Goal: Information Seeking & Learning: Learn about a topic

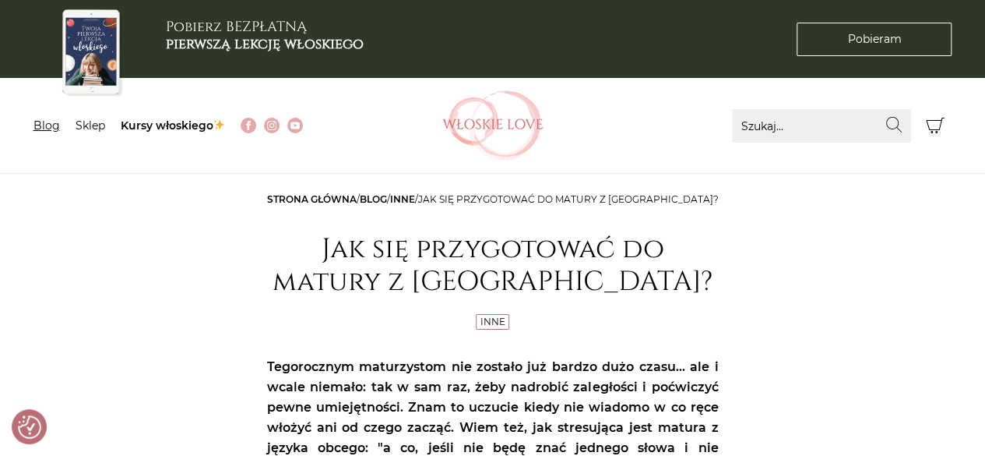
click at [45, 125] on link "Blog" at bounding box center [46, 125] width 26 height 14
click at [336, 194] on link "Strona główna" at bounding box center [312, 199] width 90 height 12
click at [494, 322] on link "Inne" at bounding box center [492, 321] width 25 height 12
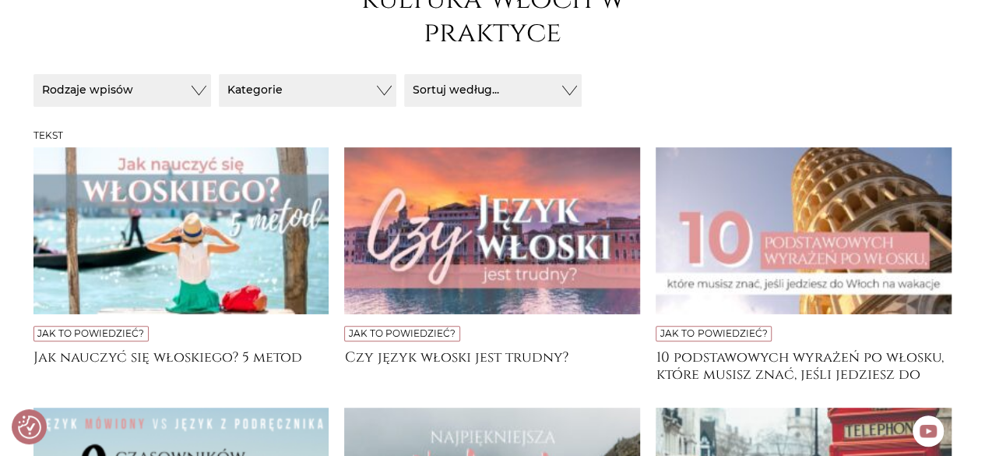
scroll to position [280, 0]
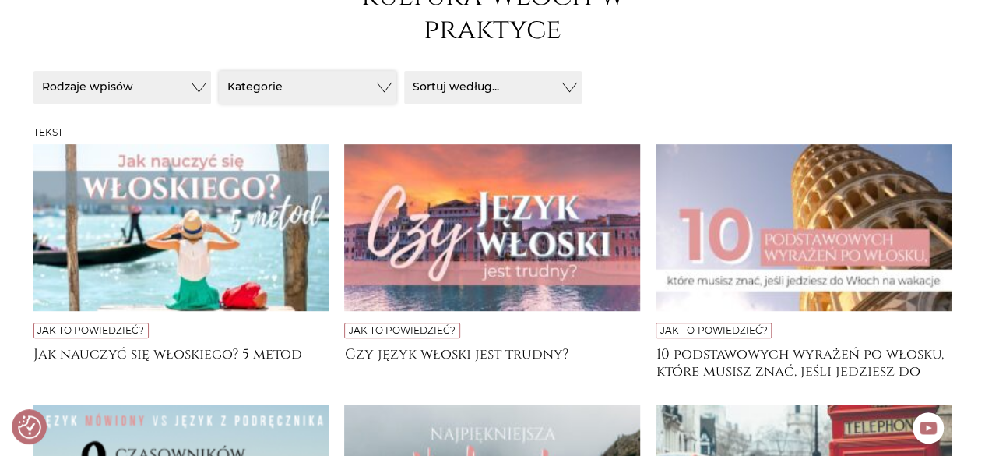
click at [369, 88] on button "Kategorie" at bounding box center [308, 87] width 178 height 33
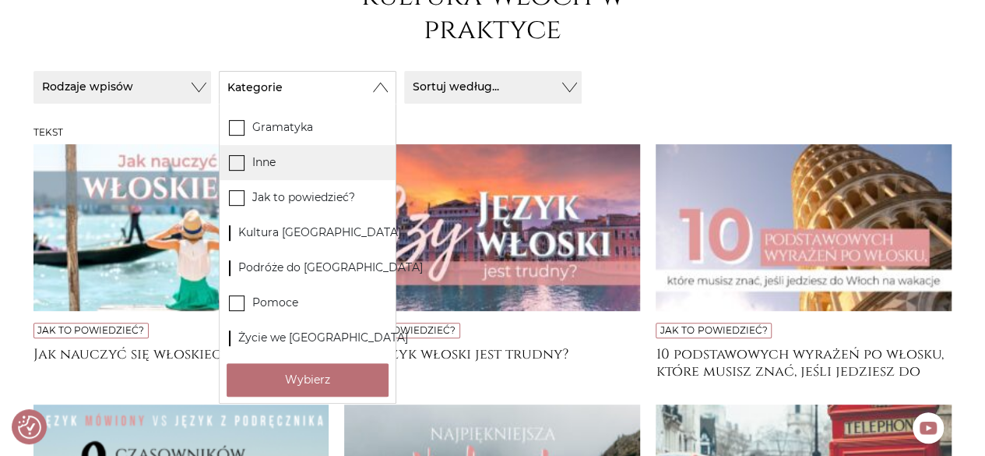
click at [232, 163] on icon at bounding box center [236, 161] width 13 height 13
click at [0, 0] on input "Inne" at bounding box center [0, 0] width 0 height 0
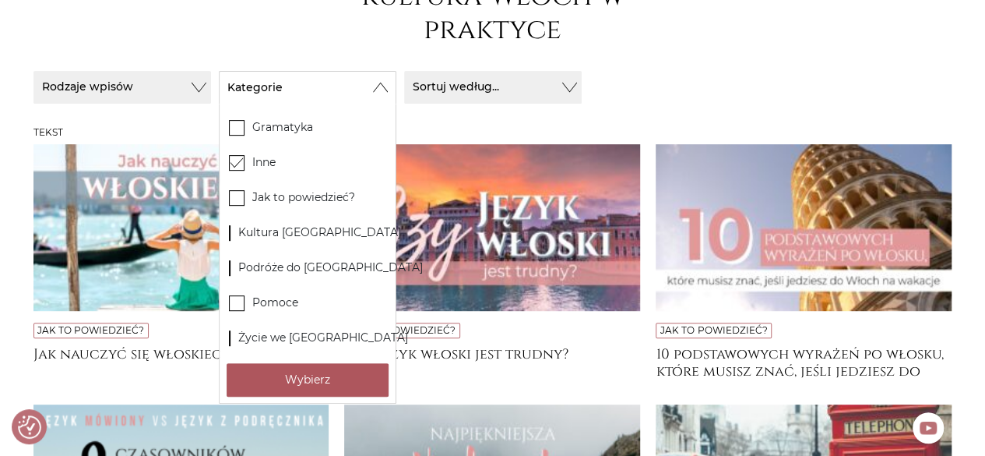
click at [290, 376] on button "Wybierz" at bounding box center [308, 379] width 162 height 33
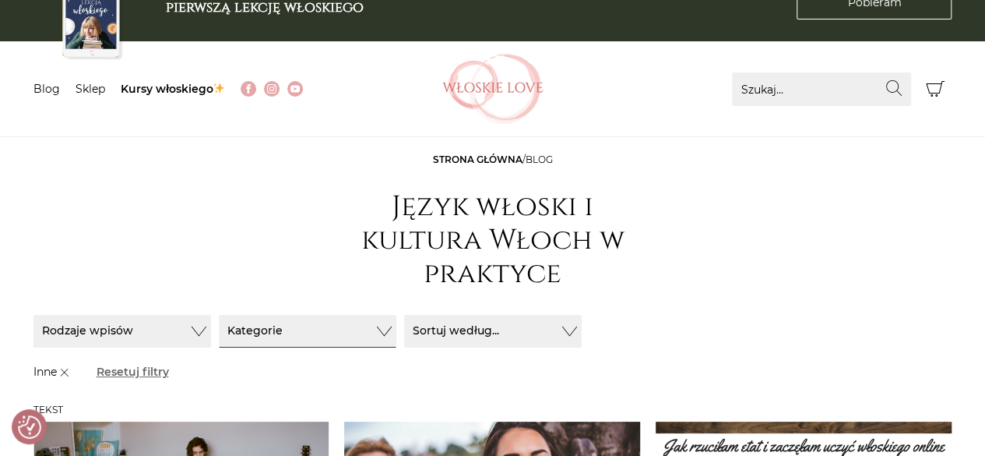
scroll to position [0, 0]
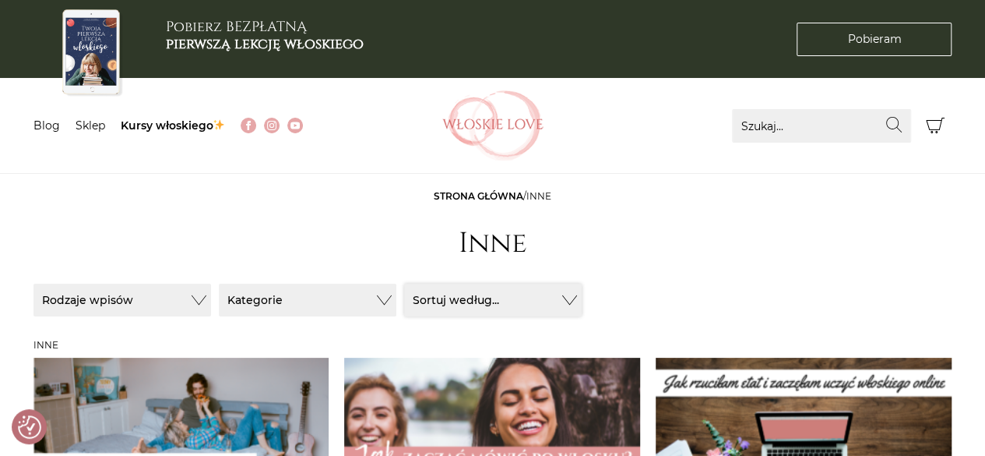
click at [558, 300] on button "Sortuj według..." at bounding box center [493, 299] width 178 height 33
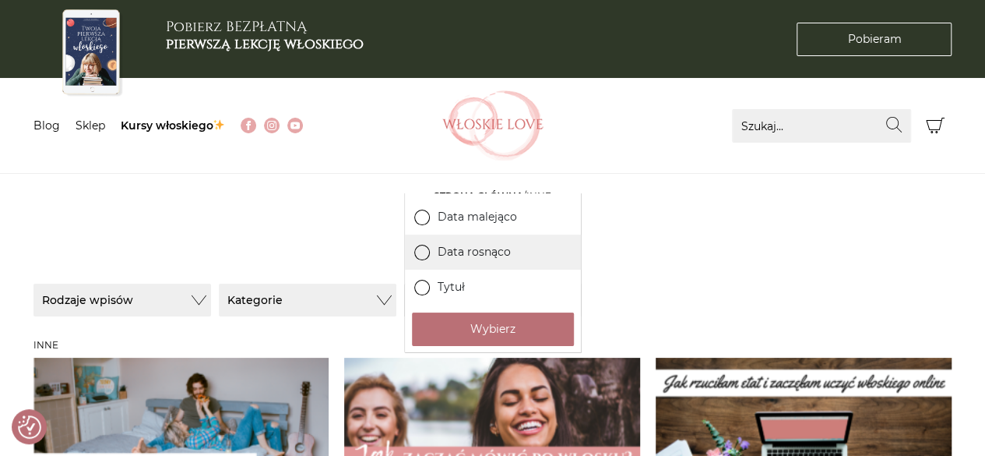
click at [501, 250] on label "Data rosnąco" at bounding box center [493, 251] width 176 height 35
click at [0, 0] on input "Data rosnąco" at bounding box center [0, 0] width 0 height 0
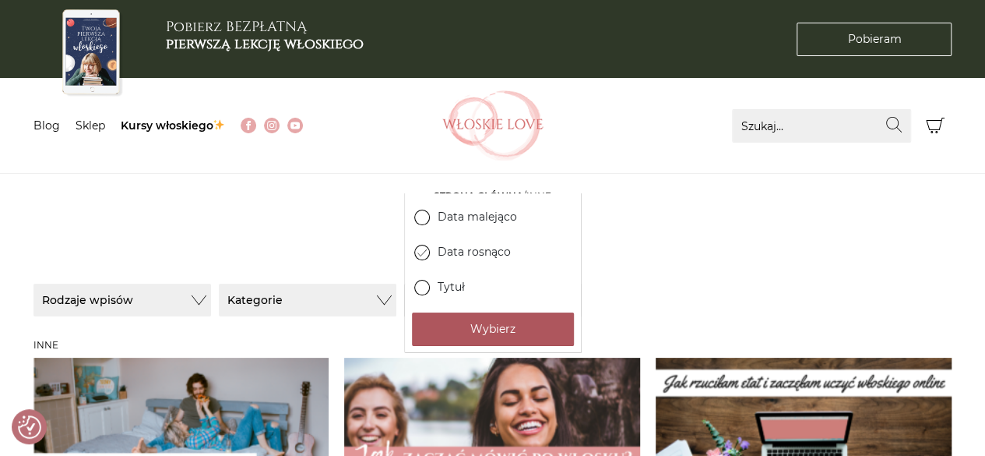
click at [501, 327] on button "Wybierz" at bounding box center [493, 328] width 162 height 33
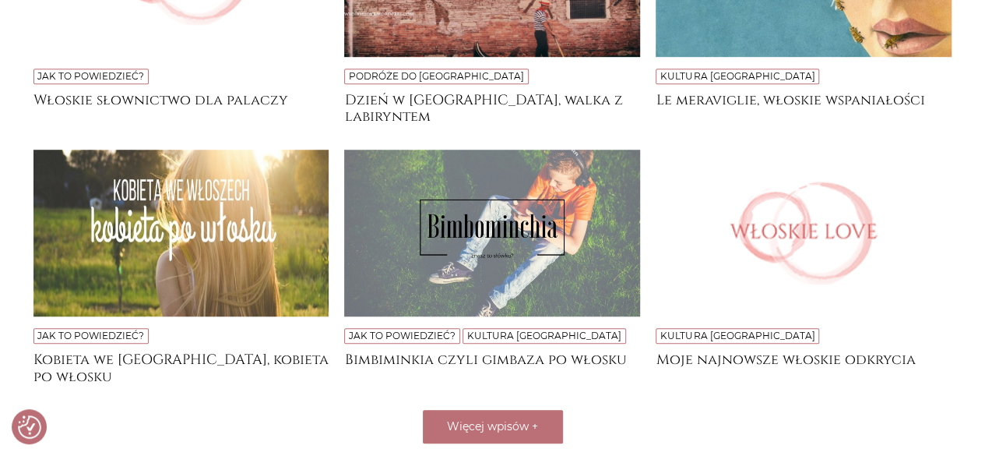
scroll to position [525, 0]
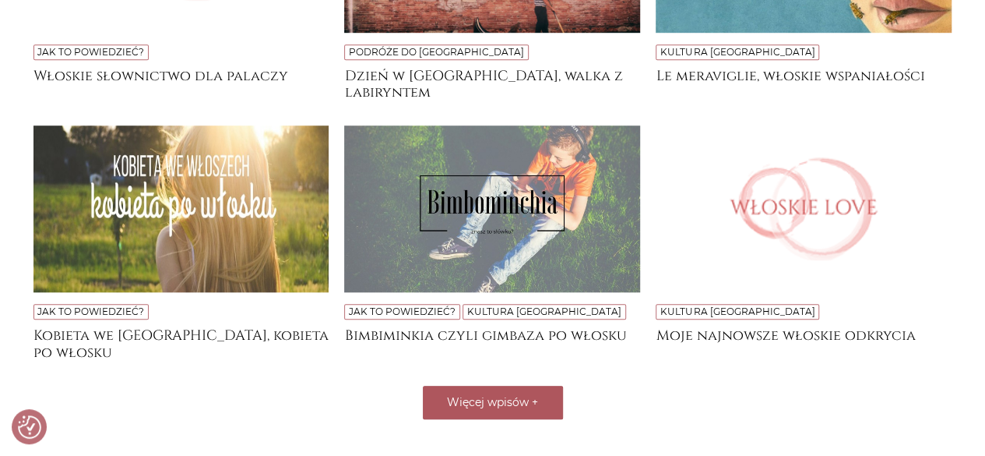
click at [539, 397] on button "Więcej wpisów +" at bounding box center [493, 401] width 140 height 33
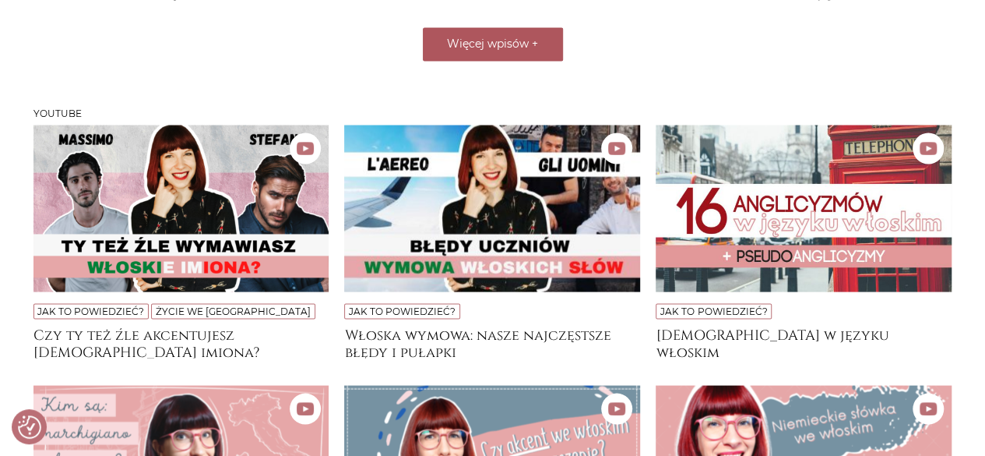
scroll to position [1400, 0]
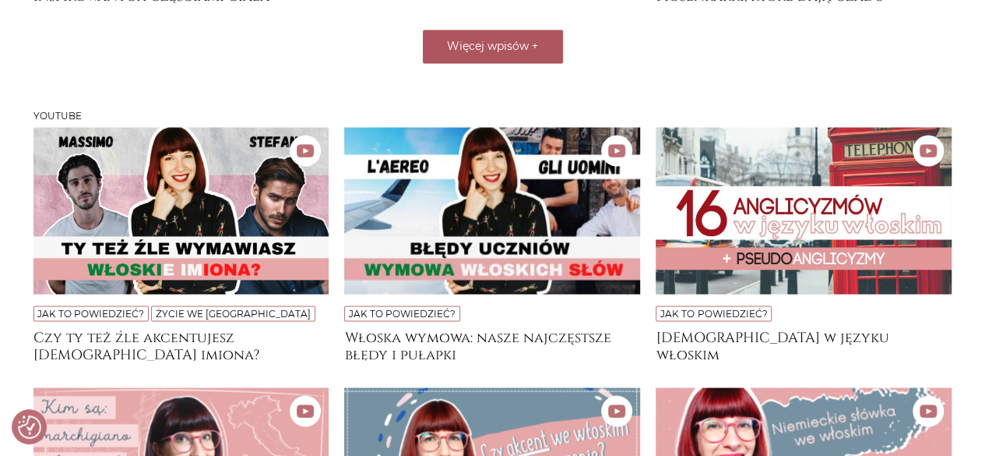
click at [466, 40] on span "Więcej wpisów" at bounding box center [488, 46] width 82 height 14
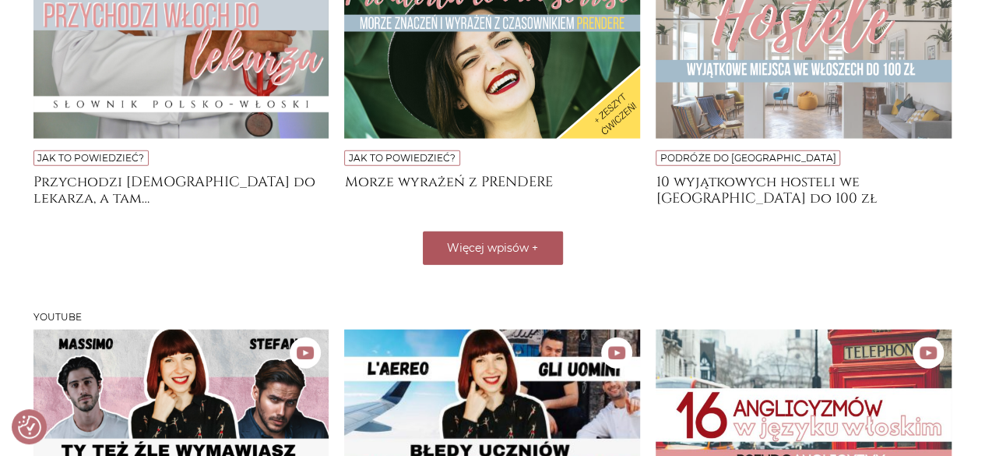
scroll to position [1743, 0]
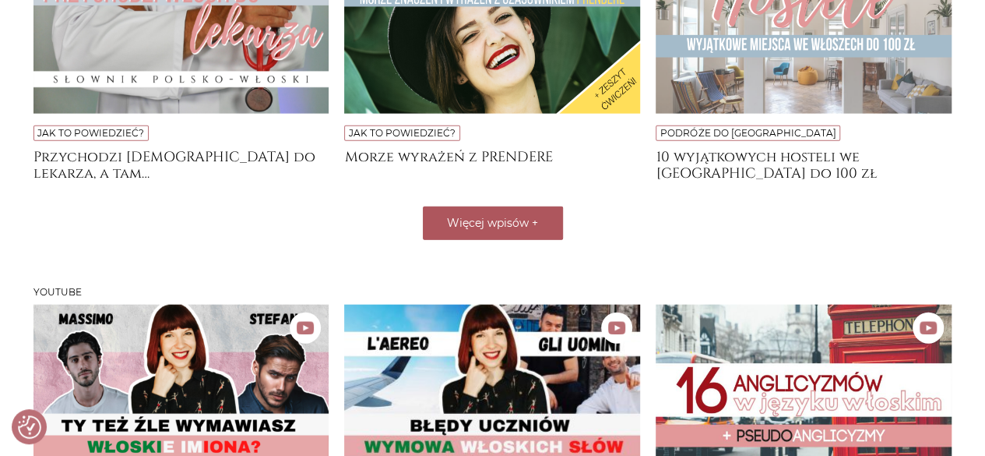
click at [494, 223] on span "Więcej wpisów" at bounding box center [488, 223] width 82 height 14
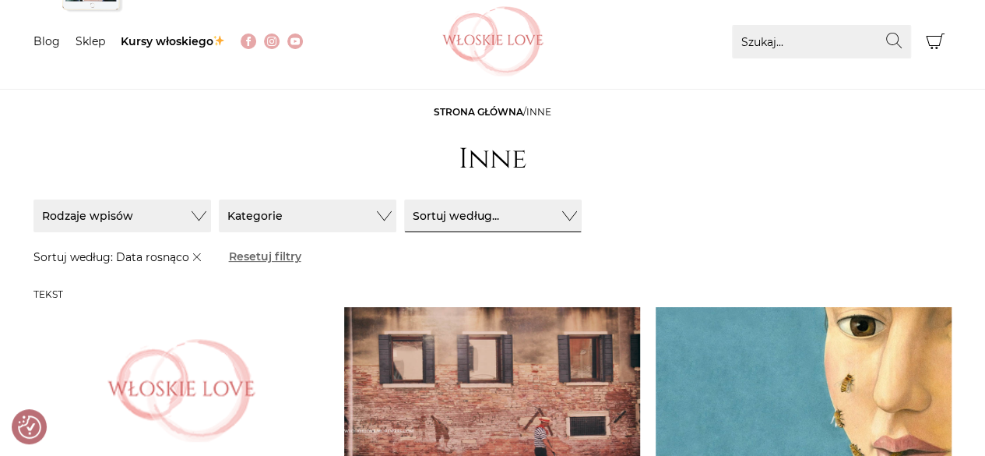
scroll to position [88, 0]
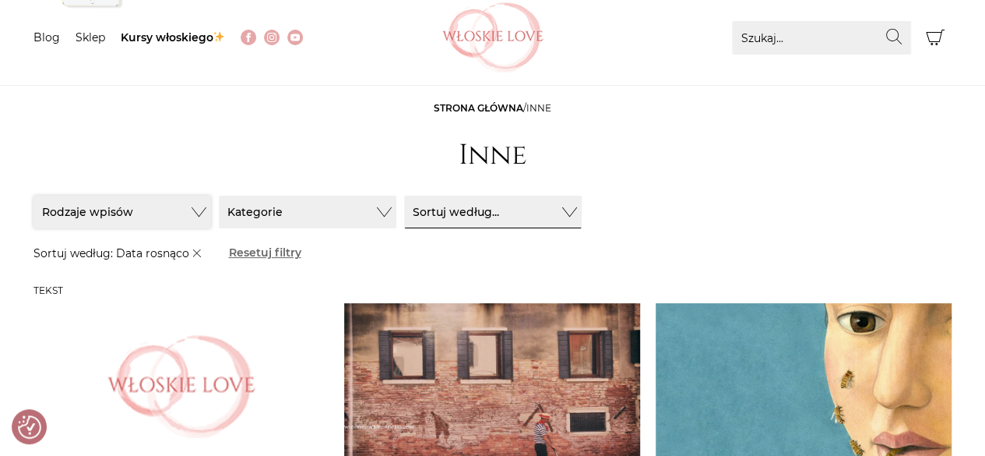
click at [177, 210] on button "Rodzaje wpisów" at bounding box center [122, 211] width 178 height 33
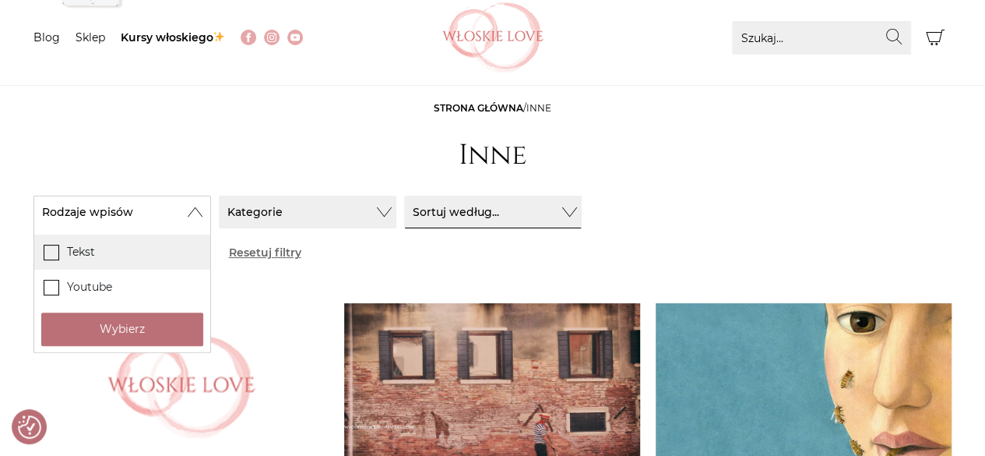
click at [104, 241] on label "Tekst" at bounding box center [122, 251] width 176 height 35
click at [0, 0] on input "Tekst" at bounding box center [0, 0] width 0 height 0
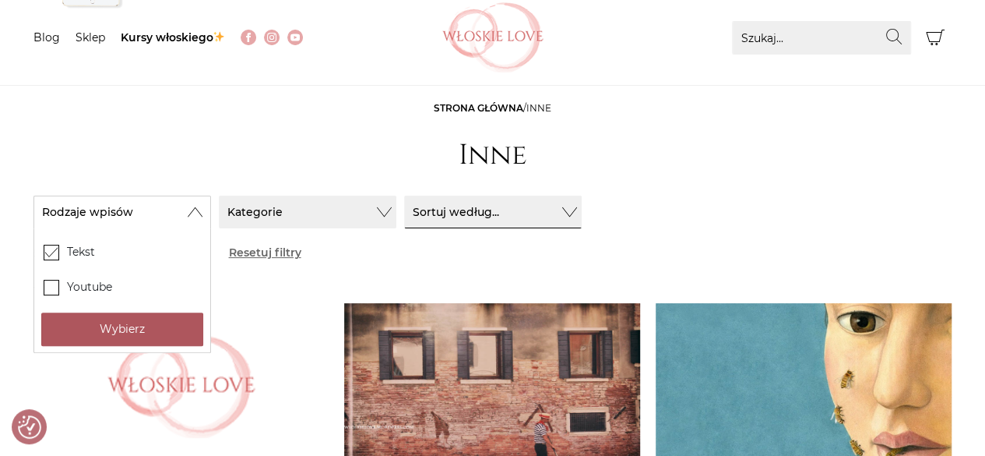
click at [131, 332] on button "Wybierz" at bounding box center [122, 328] width 162 height 33
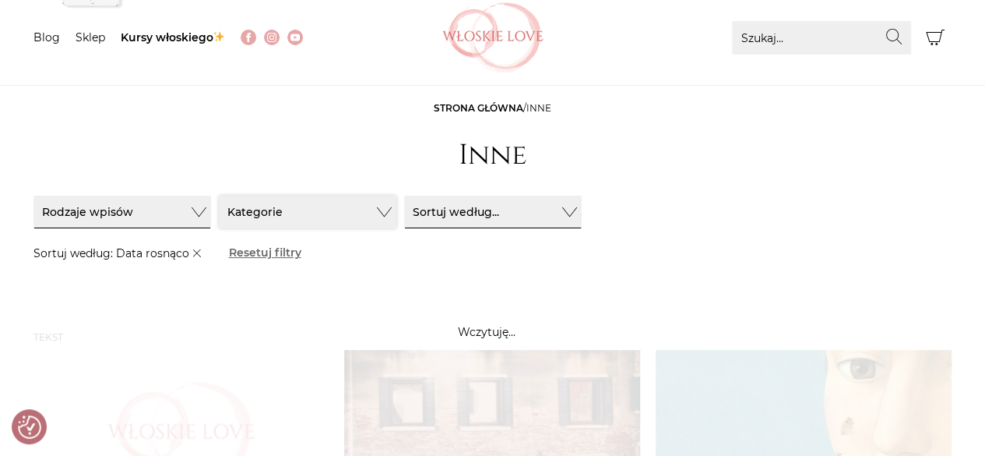
click at [298, 209] on button "Kategorie" at bounding box center [308, 211] width 178 height 33
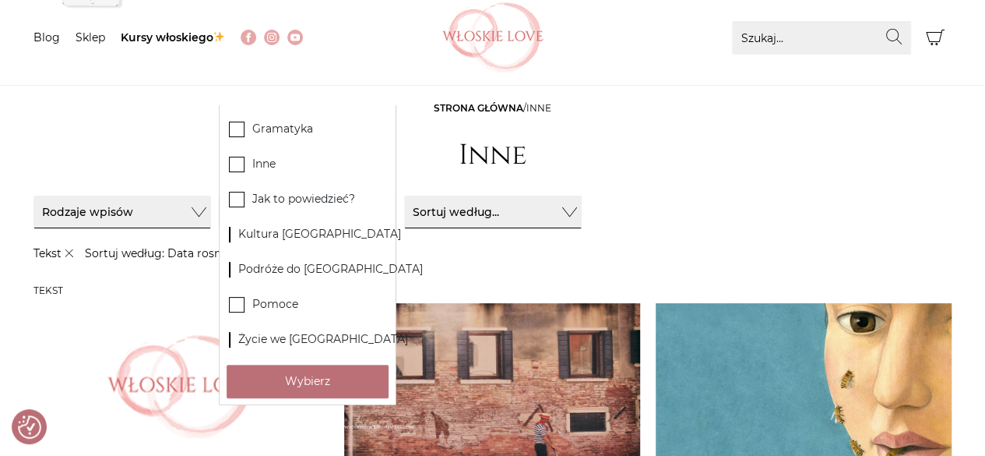
click at [145, 121] on header "Strona główna / Inne Inne" at bounding box center [492, 139] width 919 height 77
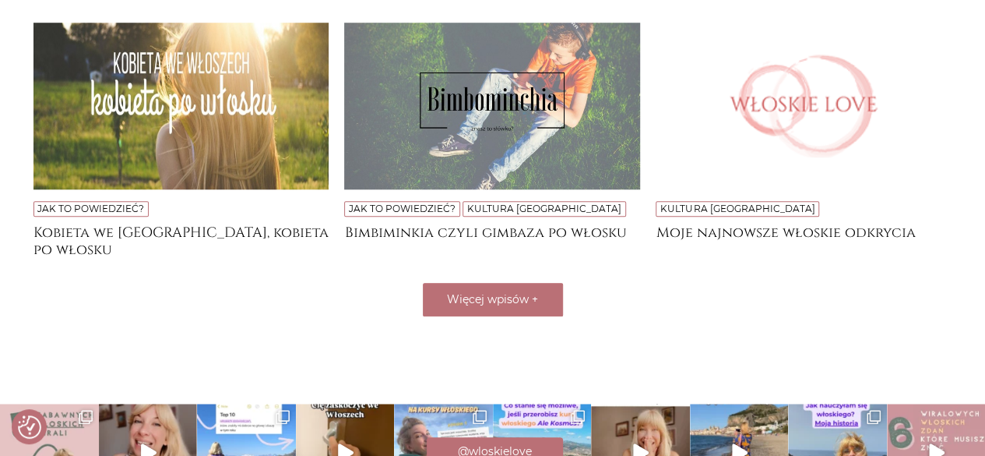
scroll to position [631, 0]
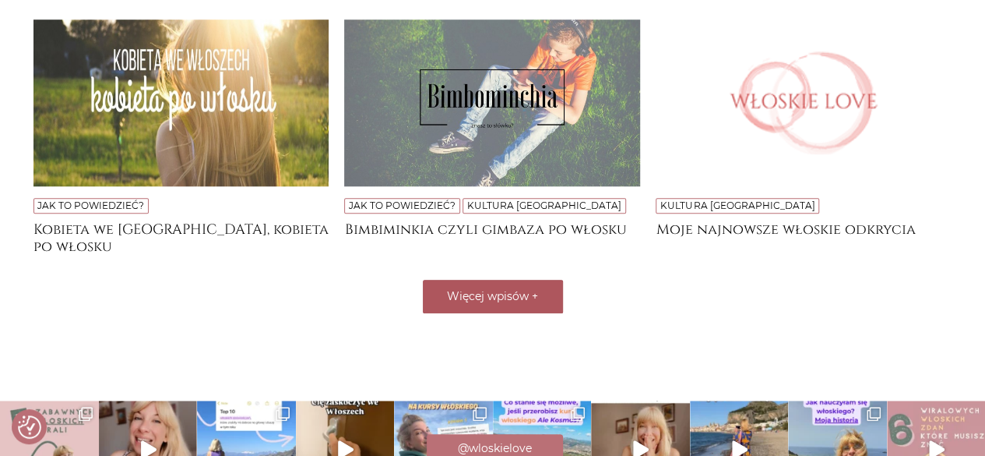
click at [516, 289] on span "Więcej wpisów" at bounding box center [488, 296] width 82 height 14
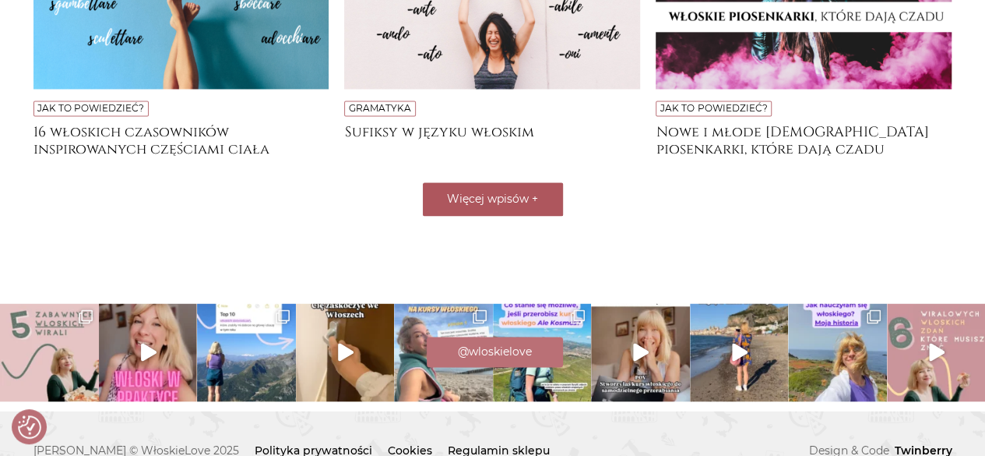
scroll to position [1275, 0]
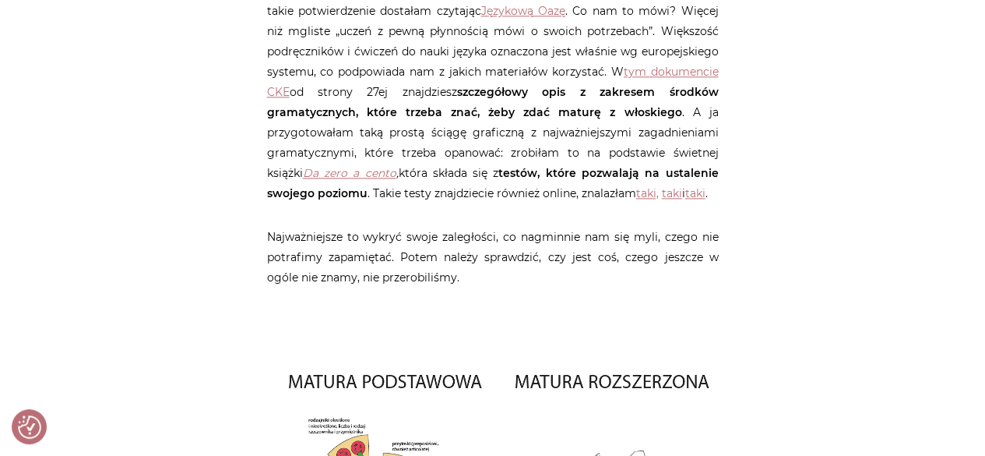
scroll to position [972, 0]
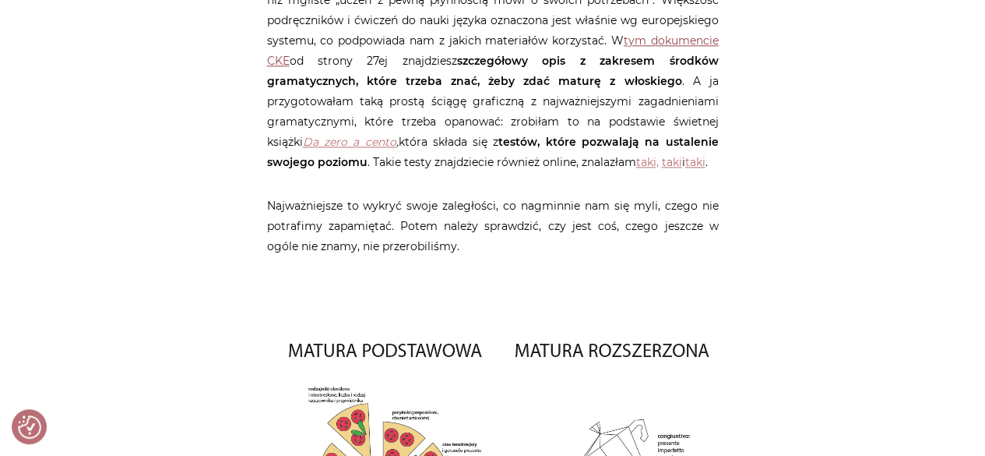
click at [647, 36] on link "tym dokumencie CKE" at bounding box center [493, 50] width 452 height 34
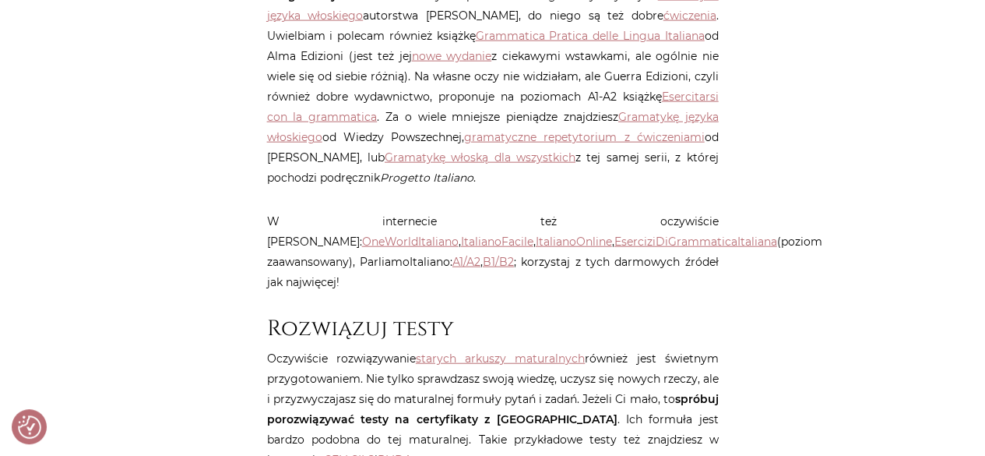
scroll to position [1750, 0]
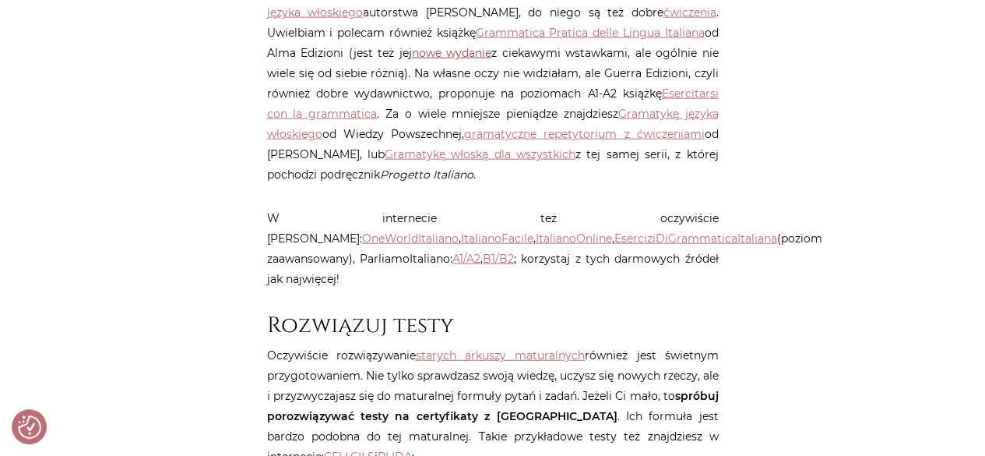
click at [460, 56] on link "nowe wydanie" at bounding box center [452, 53] width 80 height 14
click at [539, 32] on link "Grammatica Pratica delle Lingua Italiana" at bounding box center [590, 33] width 229 height 14
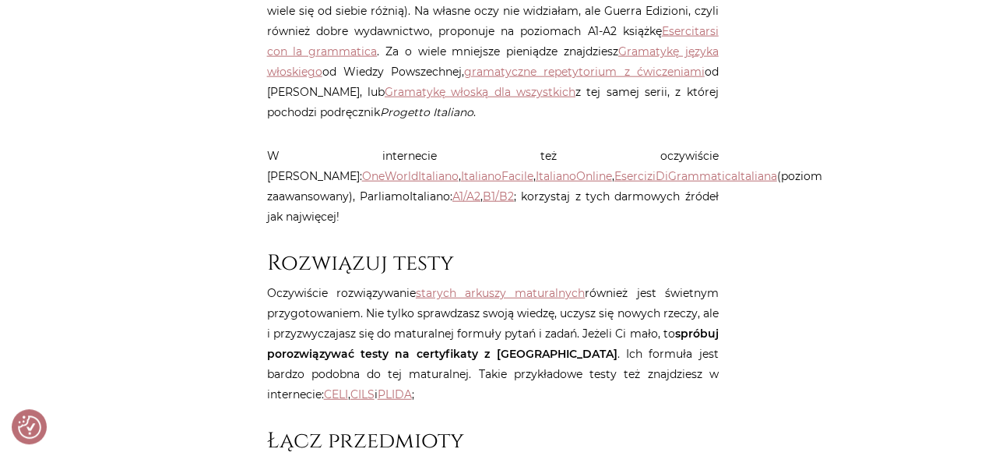
scroll to position [1844, 0]
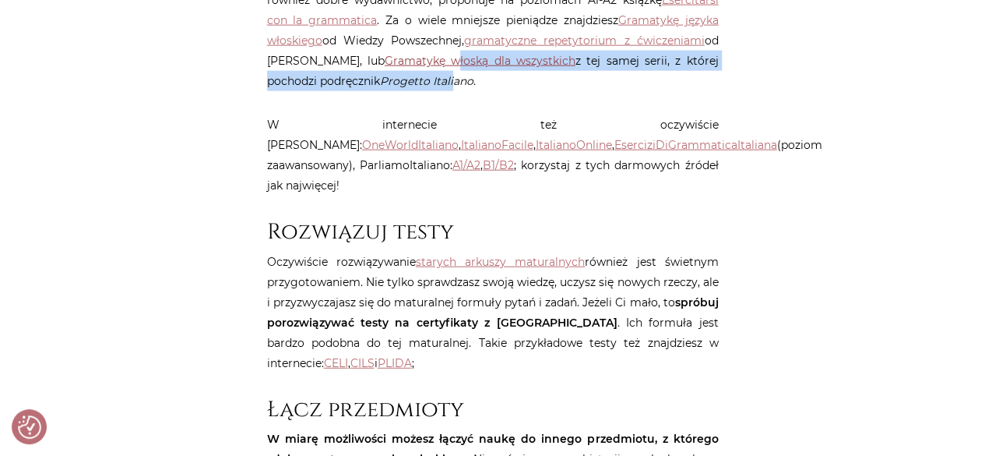
click at [404, 65] on link "Gramatykę włoską dla wszystkich" at bounding box center [480, 61] width 191 height 14
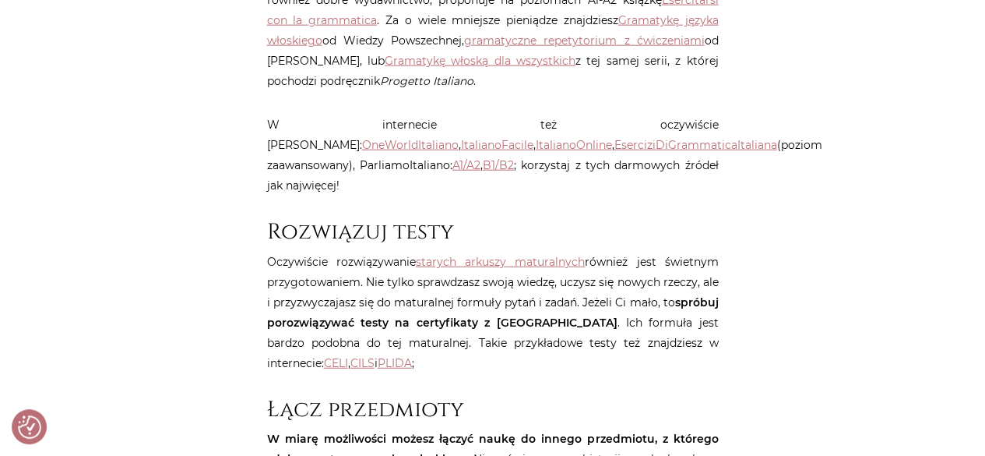
click at [792, 111] on div "Strona główna / Blog / Inne / Jak się przygotować do matury z włoskiego? Jak si…" at bounding box center [493, 11] width 934 height 3333
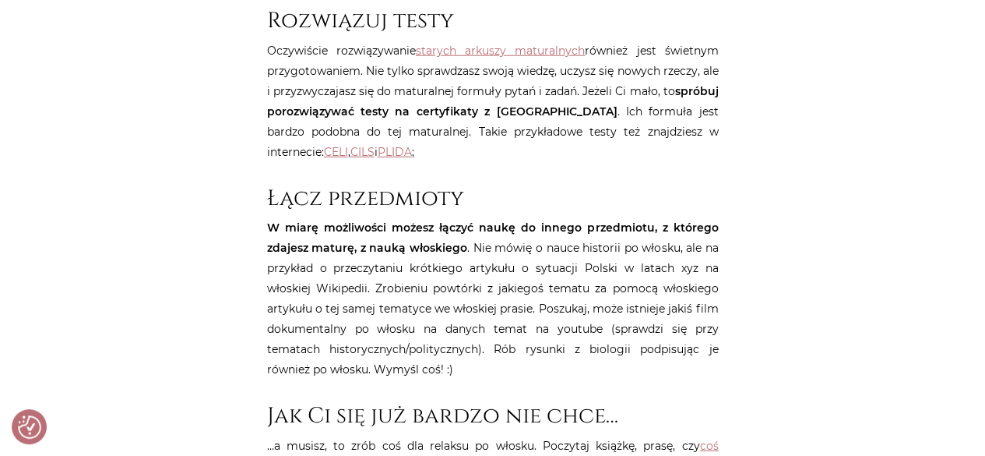
scroll to position [2062, 0]
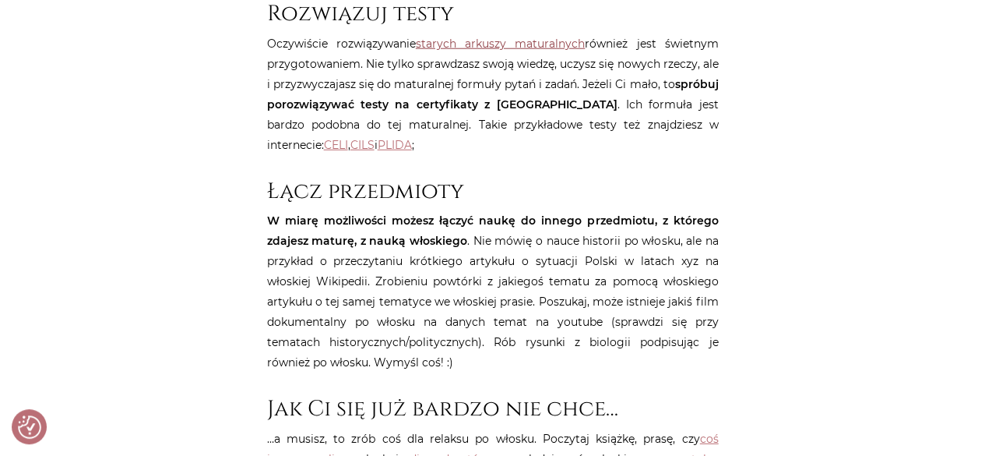
click at [535, 37] on link "starych arkuszy maturalnych" at bounding box center [500, 44] width 169 height 14
click at [534, 37] on link "starych arkuszy maturalnych" at bounding box center [500, 44] width 169 height 14
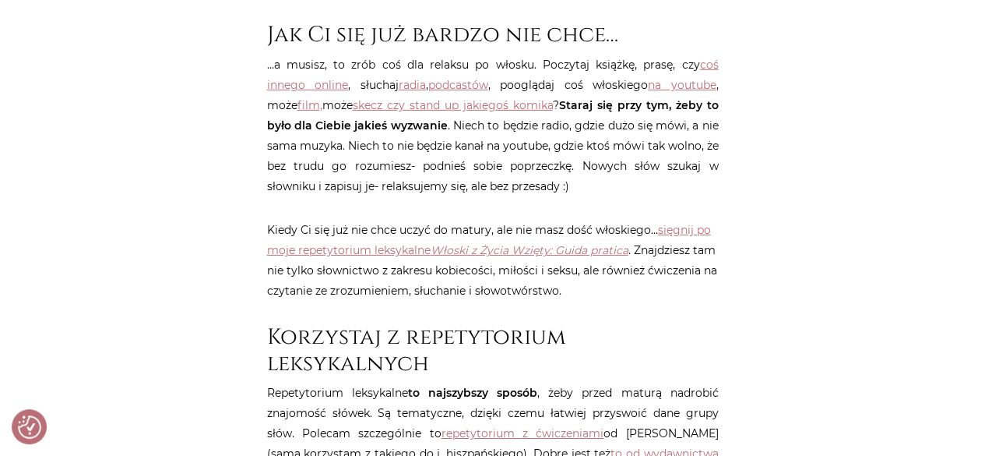
scroll to position [2467, 0]
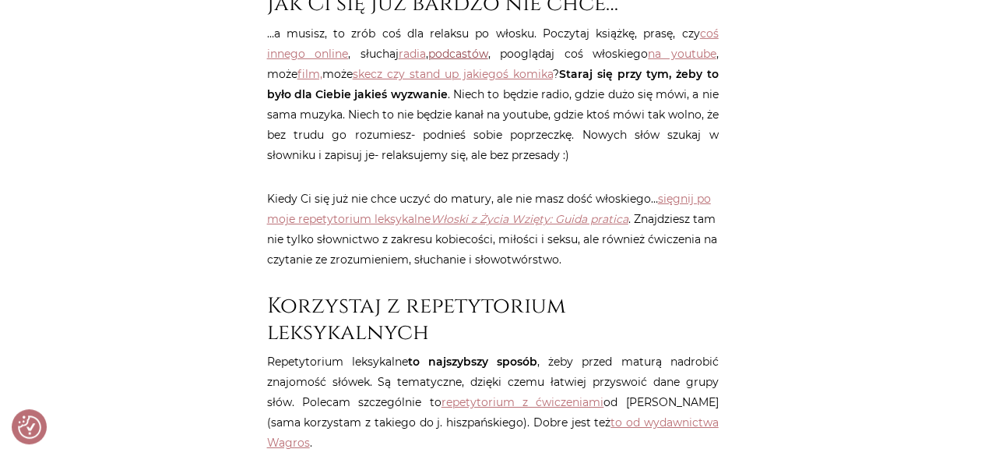
click at [464, 47] on link "podcastów" at bounding box center [458, 54] width 60 height 14
click at [313, 67] on link "film," at bounding box center [309, 74] width 25 height 14
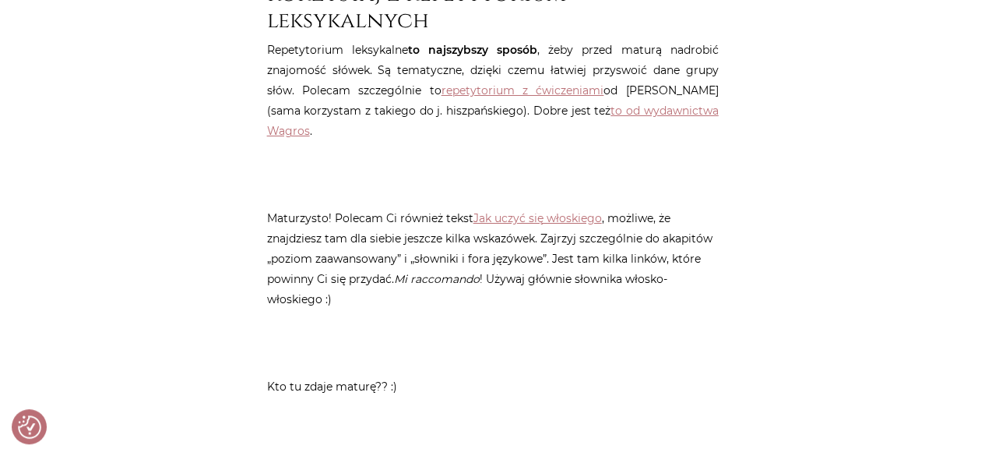
scroll to position [2809, 0]
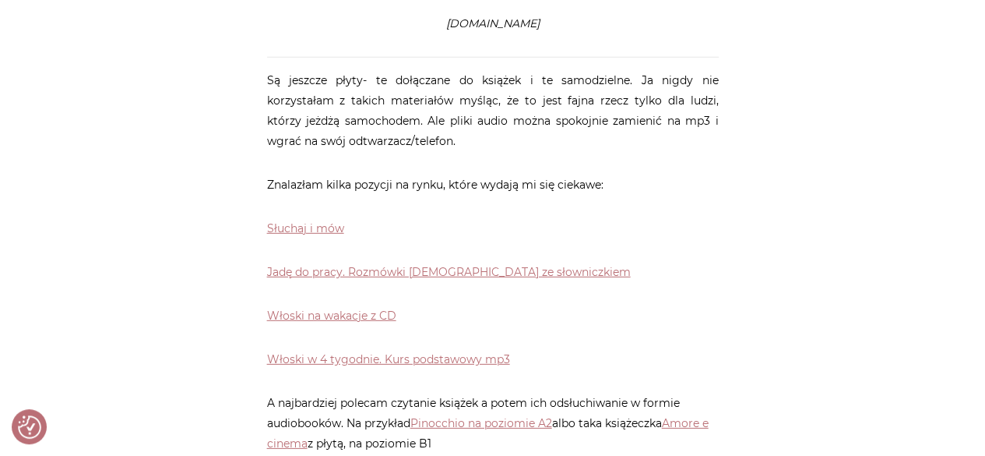
scroll to position [2085, 0]
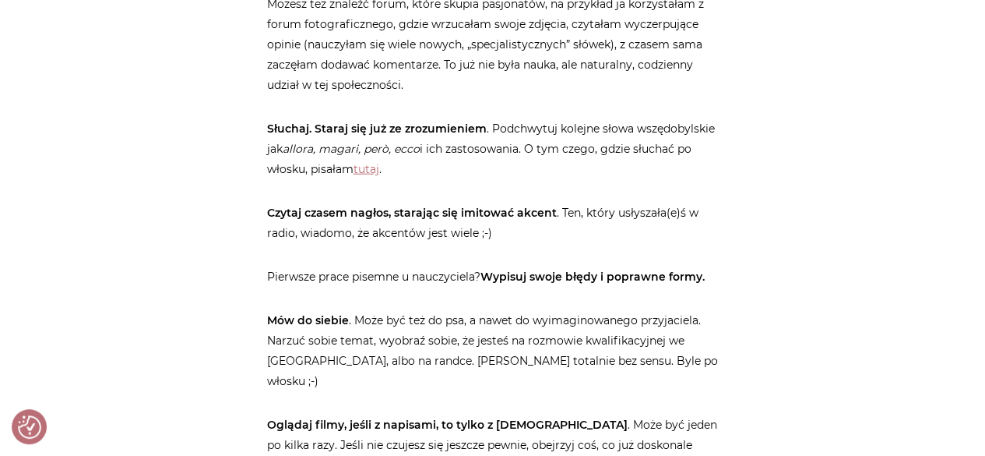
scroll to position [4825, 0]
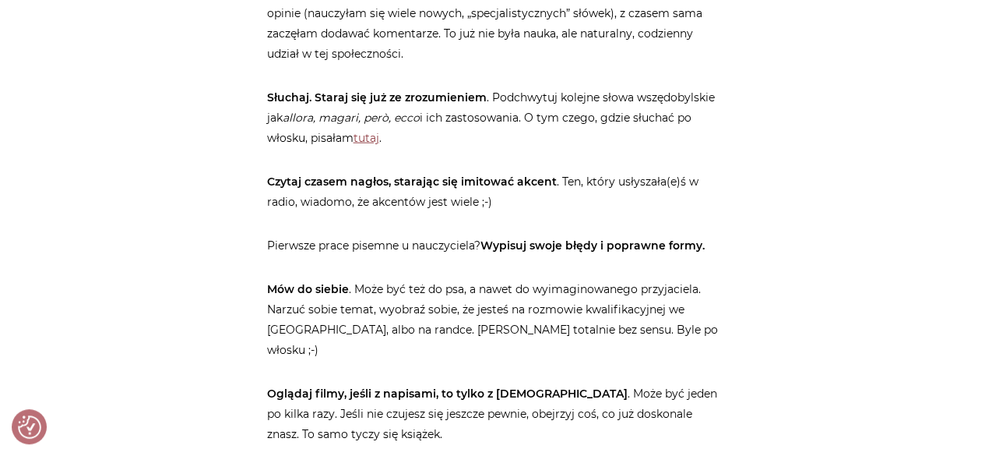
click at [368, 131] on link "tutaj" at bounding box center [367, 138] width 26 height 14
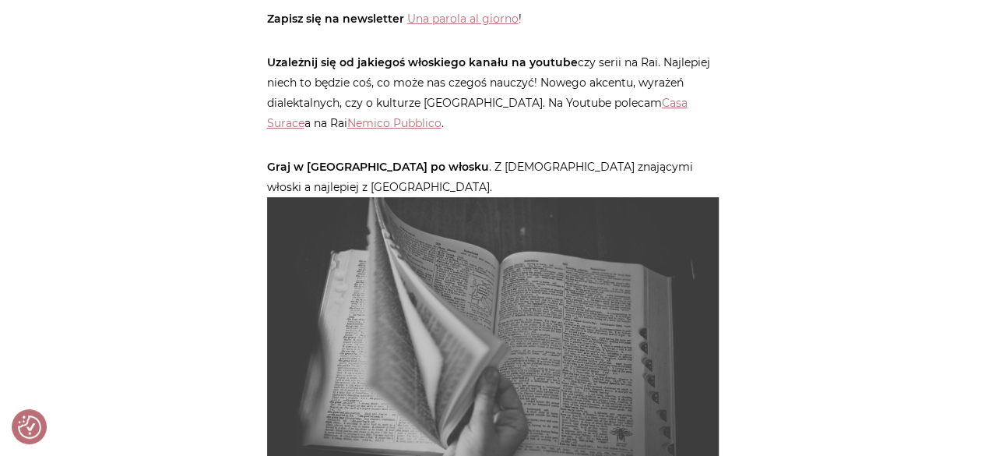
scroll to position [5946, 0]
